Goal: Task Accomplishment & Management: Contribute content

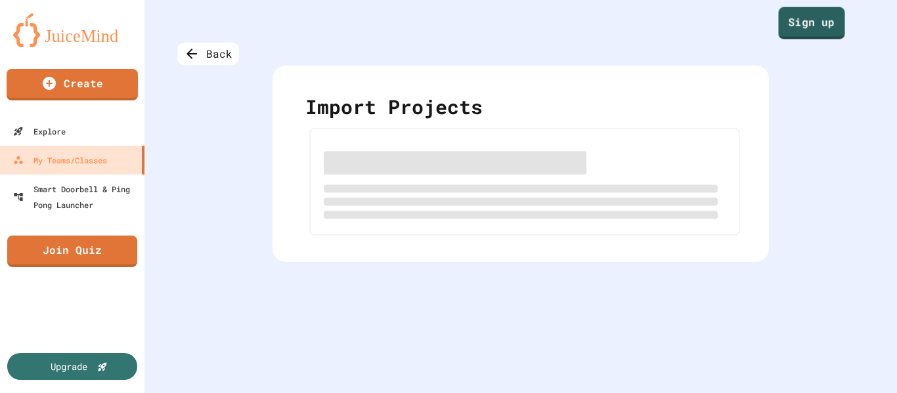
click at [790, 22] on link "Sign up" at bounding box center [811, 23] width 66 height 32
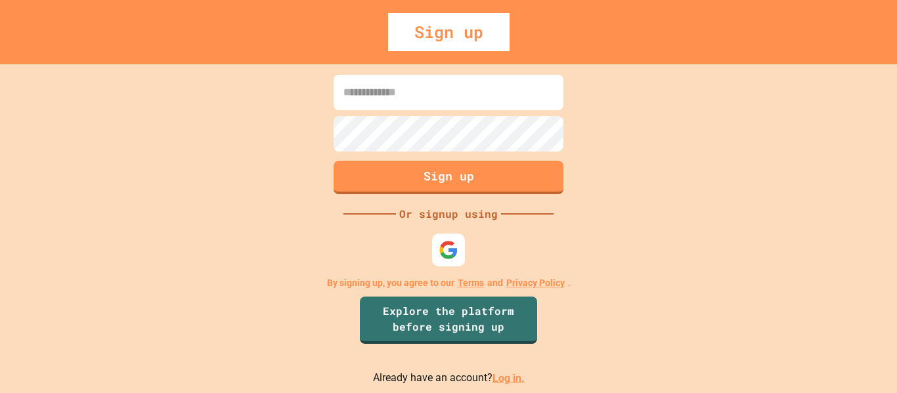
click at [500, 378] on link "Log in." at bounding box center [509, 378] width 32 height 12
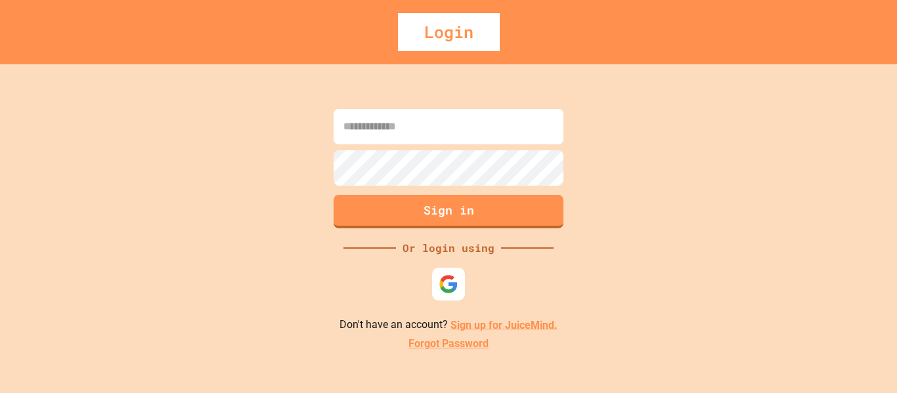
click at [477, 134] on input at bounding box center [449, 126] width 230 height 35
click at [514, 142] on input "**********" at bounding box center [449, 126] width 230 height 35
type input "**********"
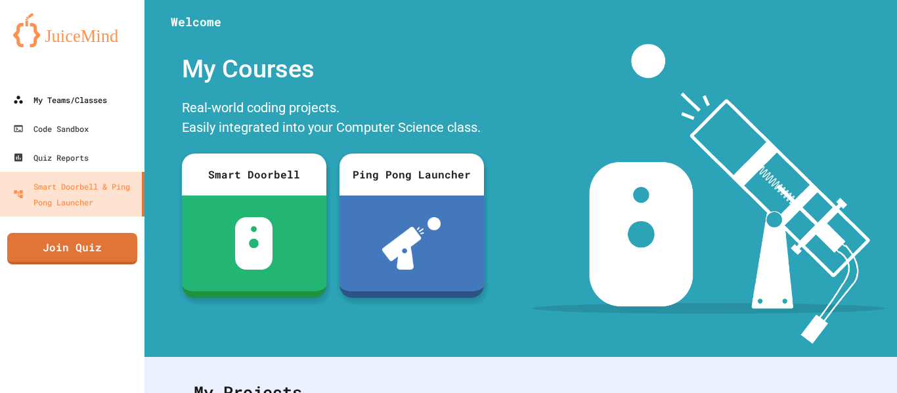
click at [104, 98] on div "My Teams/Classes" at bounding box center [60, 100] width 94 height 16
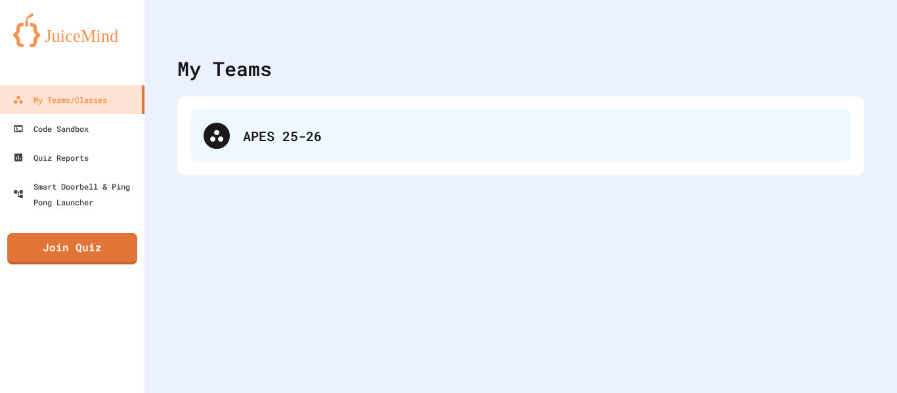
click at [216, 138] on icon at bounding box center [217, 136] width 16 height 16
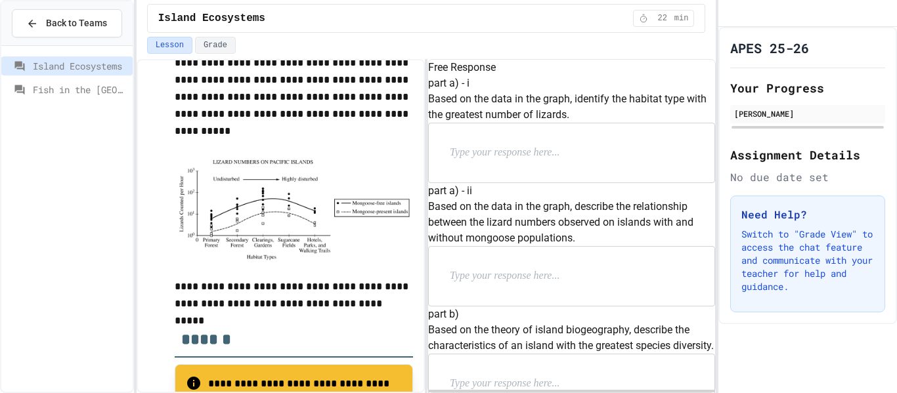
scroll to position [395, 0]
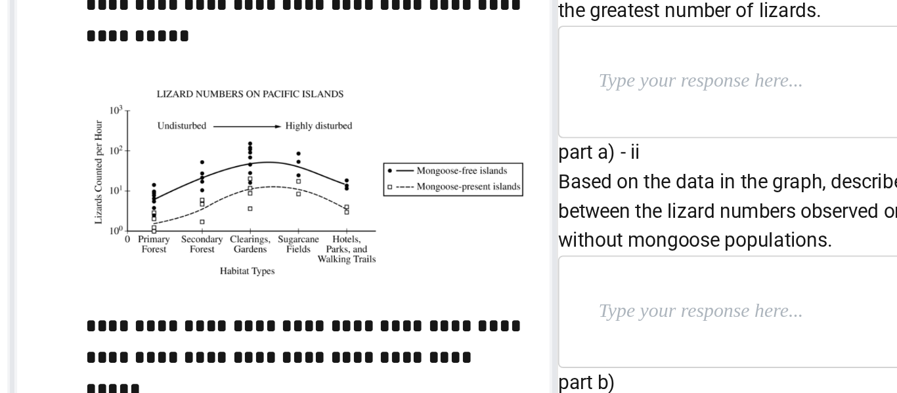
click at [503, 162] on p at bounding box center [535, 152] width 171 height 17
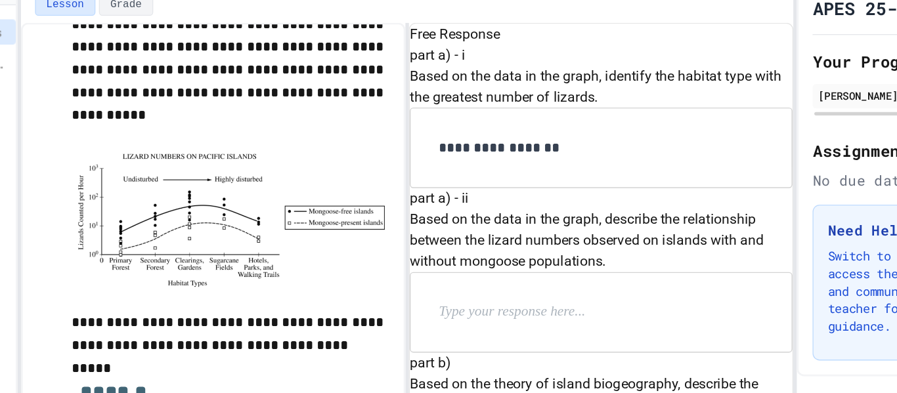
click at [525, 285] on p at bounding box center [535, 276] width 171 height 17
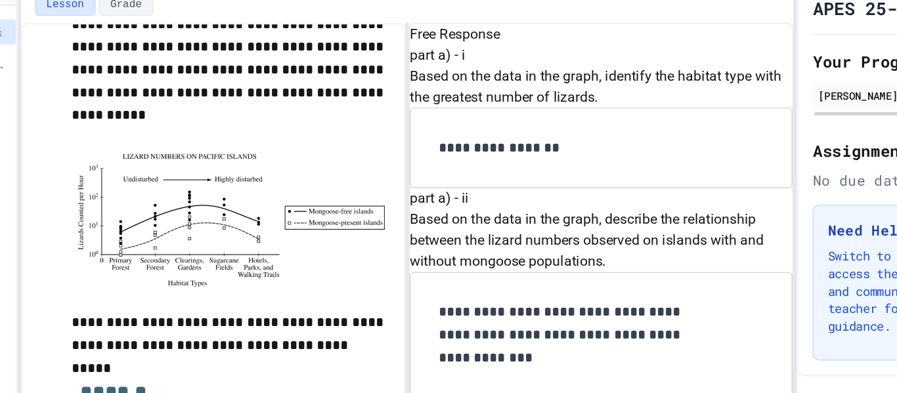
scroll to position [300, 0]
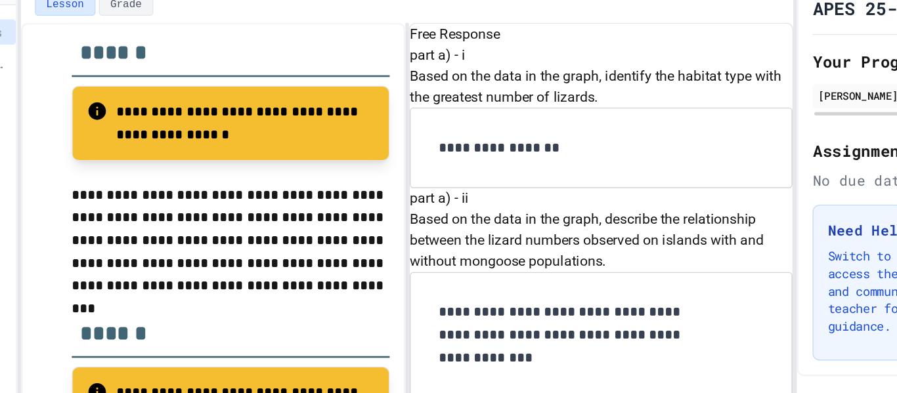
scroll to position [1039, 0]
